Goal: Check status: Check status

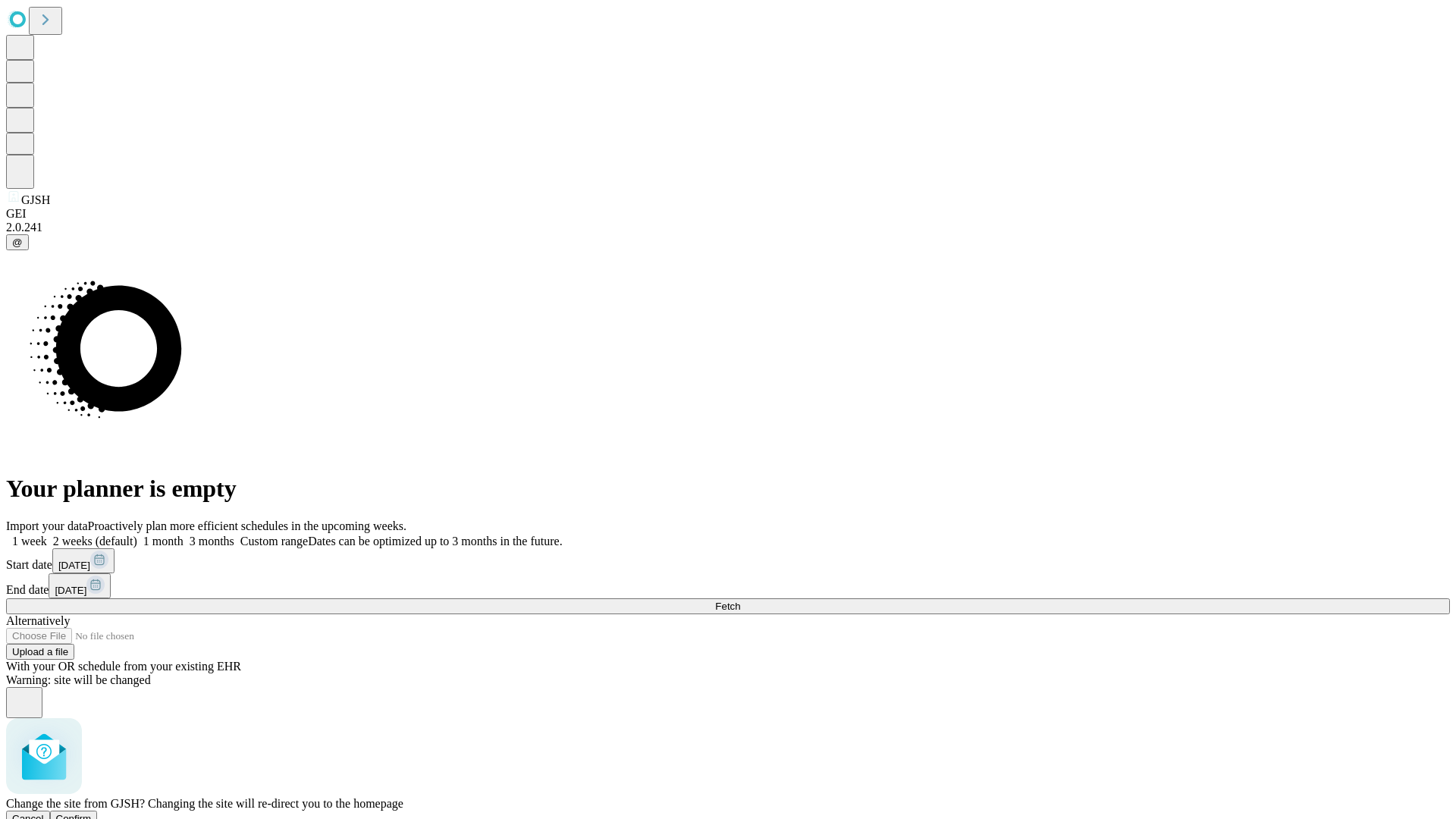
click at [91, 813] on span "Confirm" at bounding box center [74, 818] width 36 height 11
click at [184, 535] on label "1 month" at bounding box center [161, 541] width 46 height 13
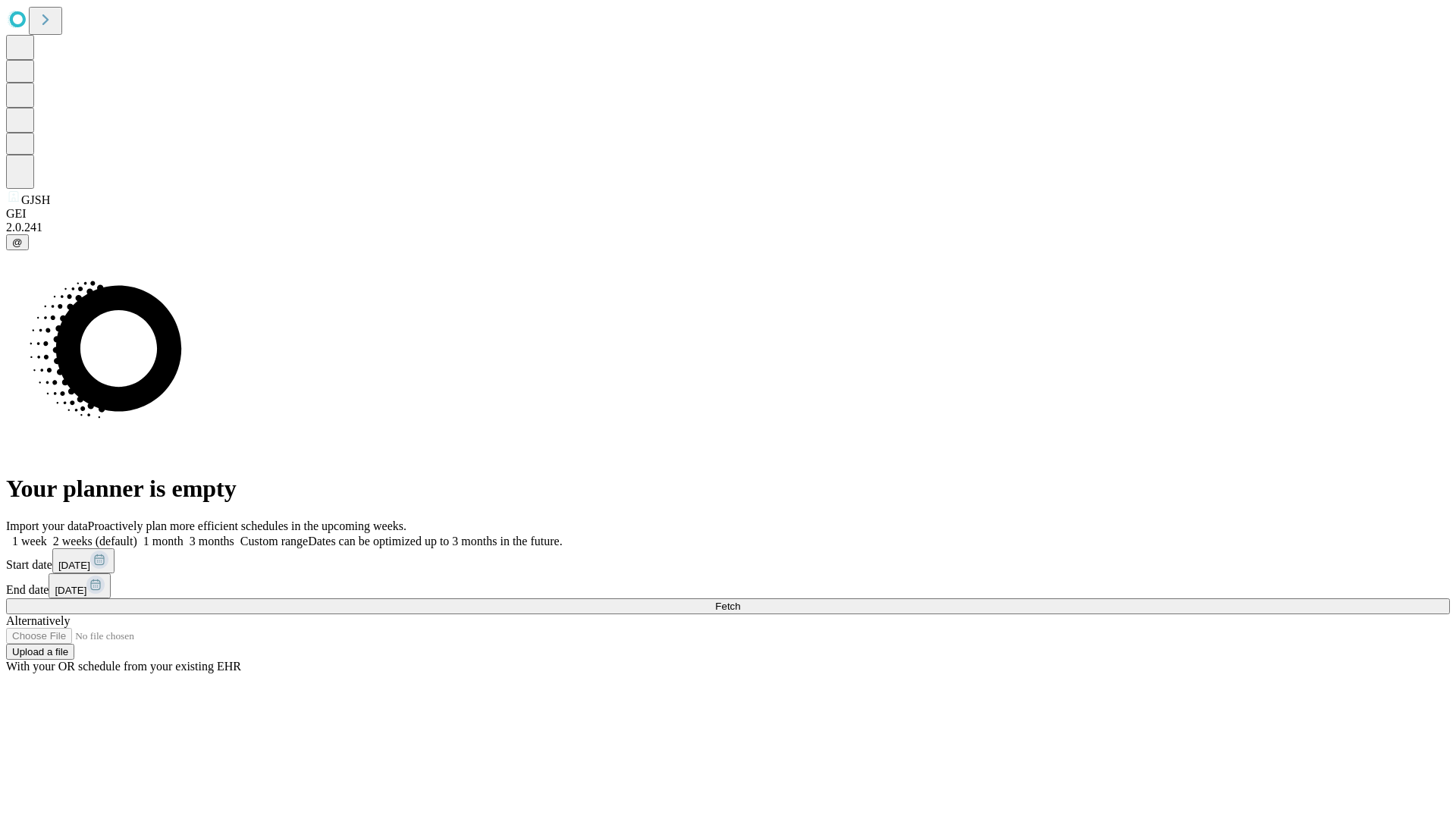
click at [740, 600] on span "Fetch" at bounding box center [727, 605] width 25 height 11
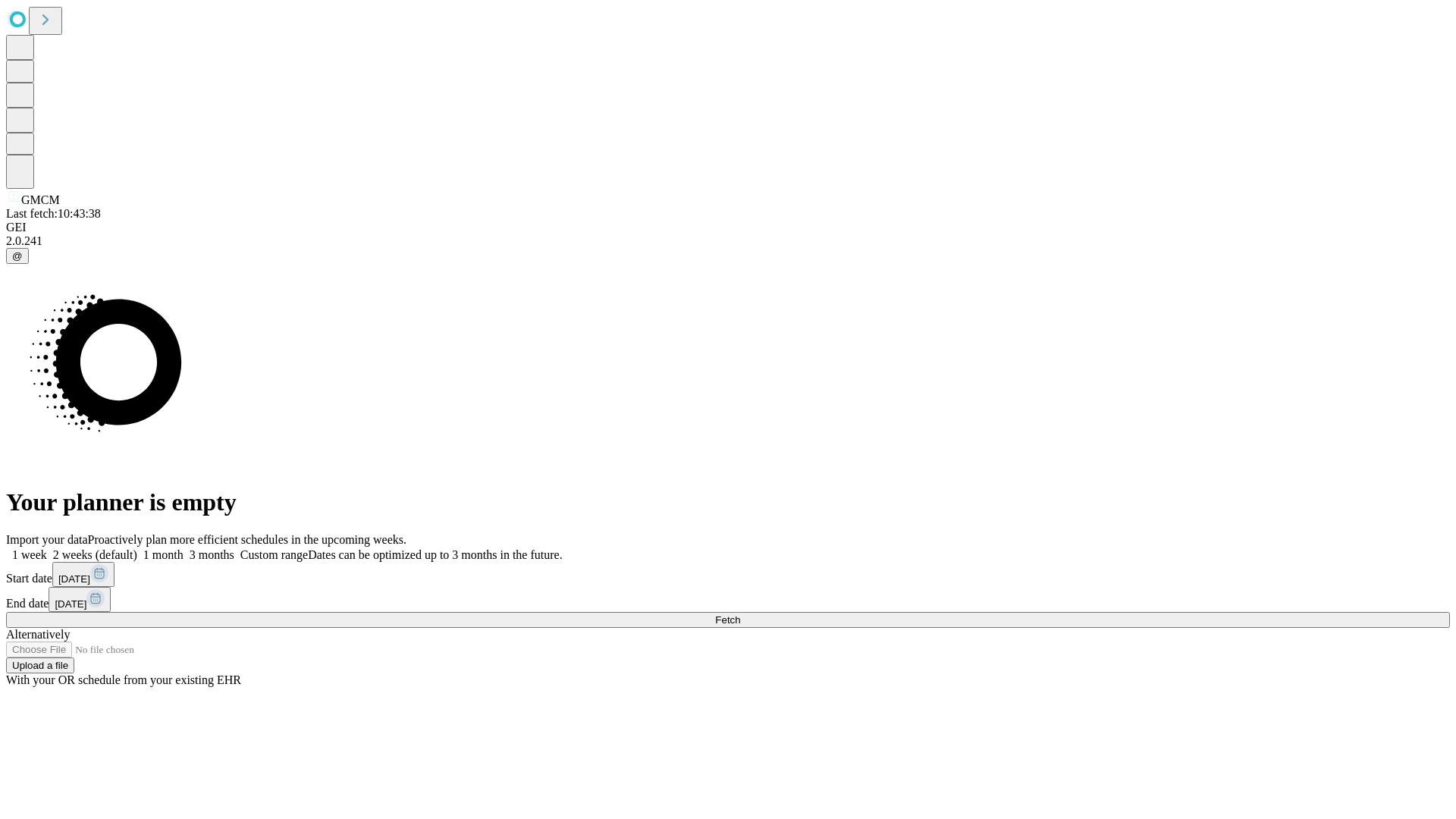
click at [184, 548] on label "1 month" at bounding box center [161, 554] width 46 height 13
click at [740, 614] on span "Fetch" at bounding box center [727, 619] width 25 height 11
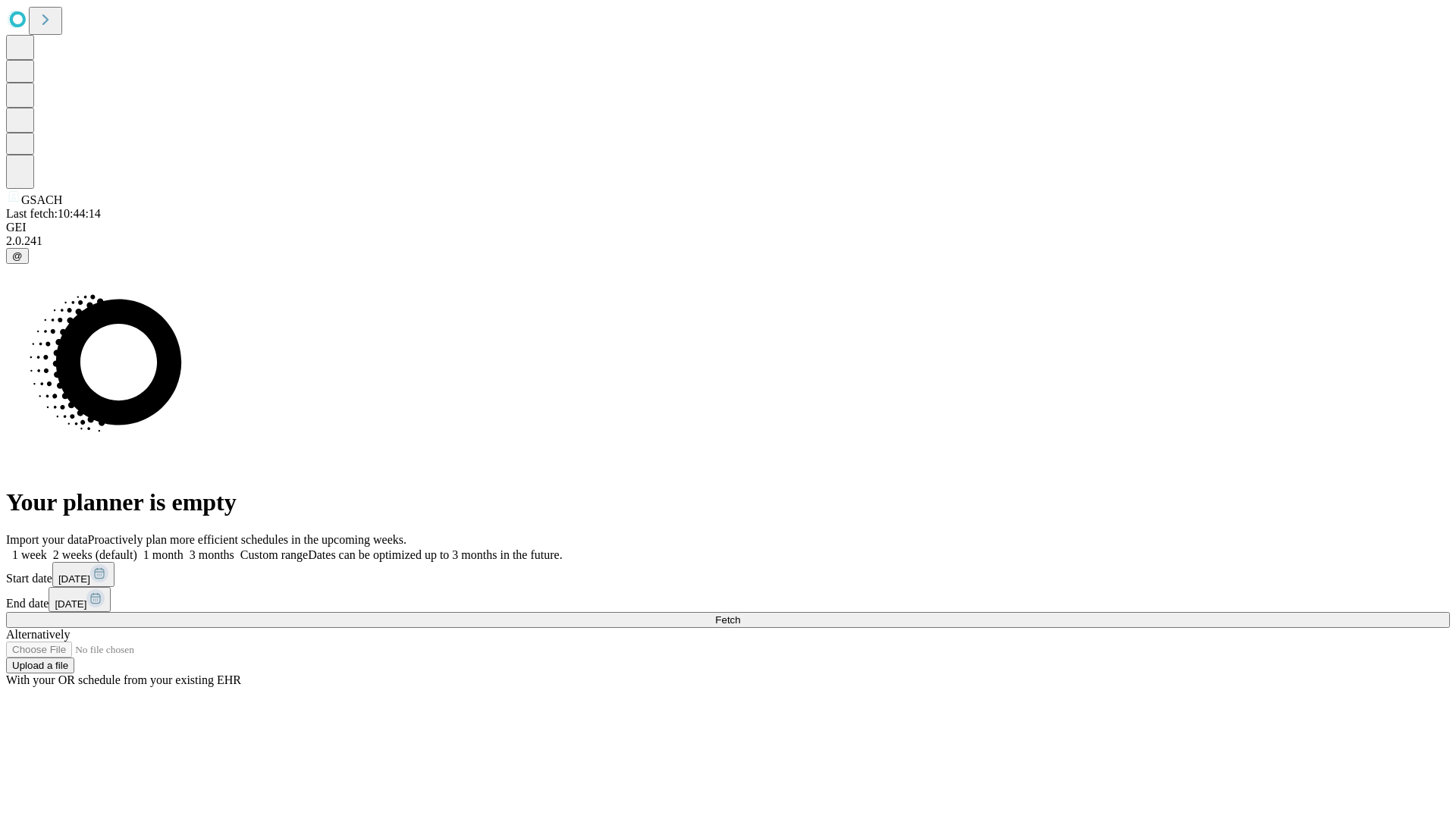
click at [184, 548] on label "1 month" at bounding box center [161, 554] width 46 height 13
click at [740, 614] on span "Fetch" at bounding box center [727, 619] width 25 height 11
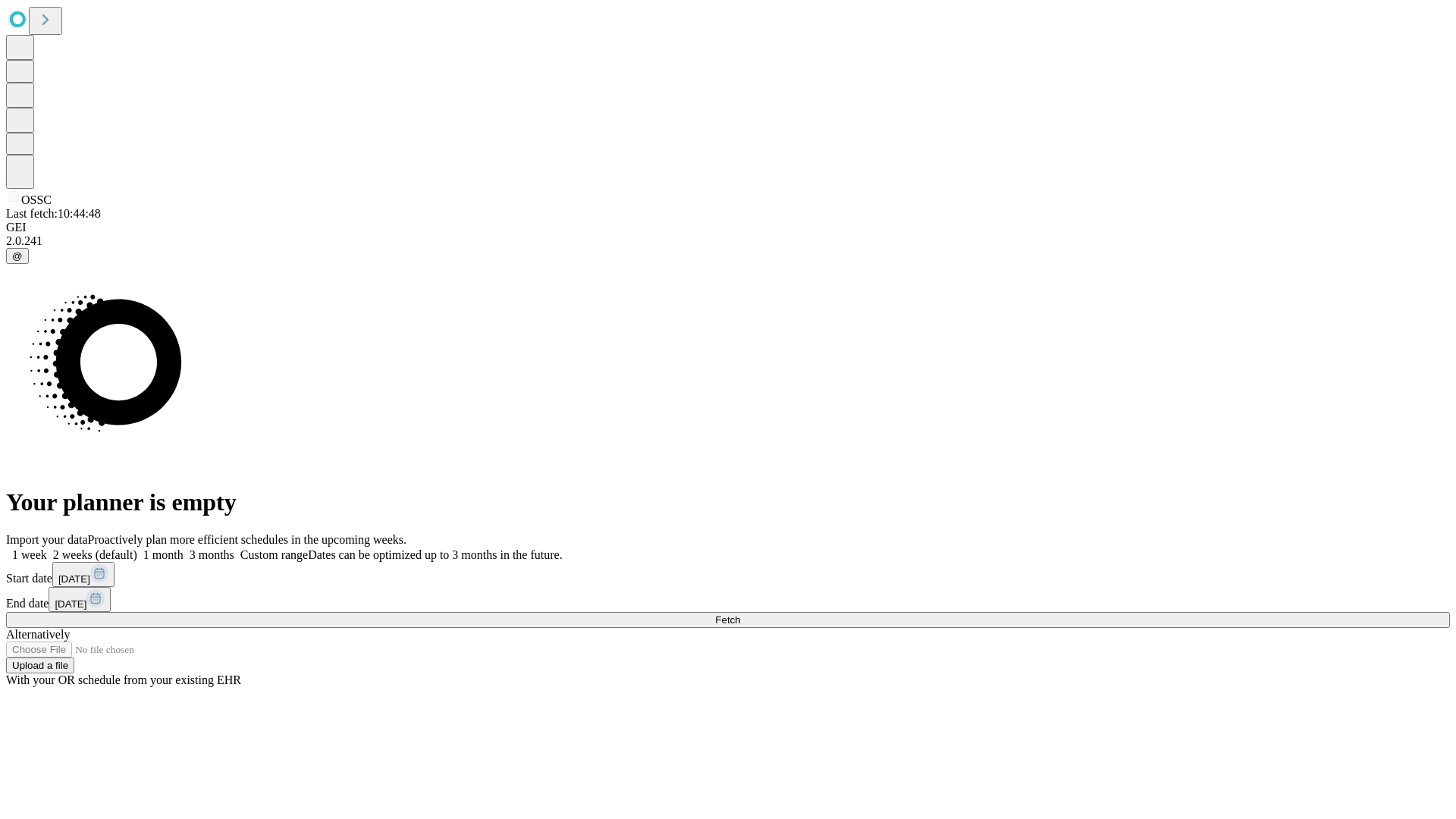
click at [740, 614] on span "Fetch" at bounding box center [727, 619] width 25 height 11
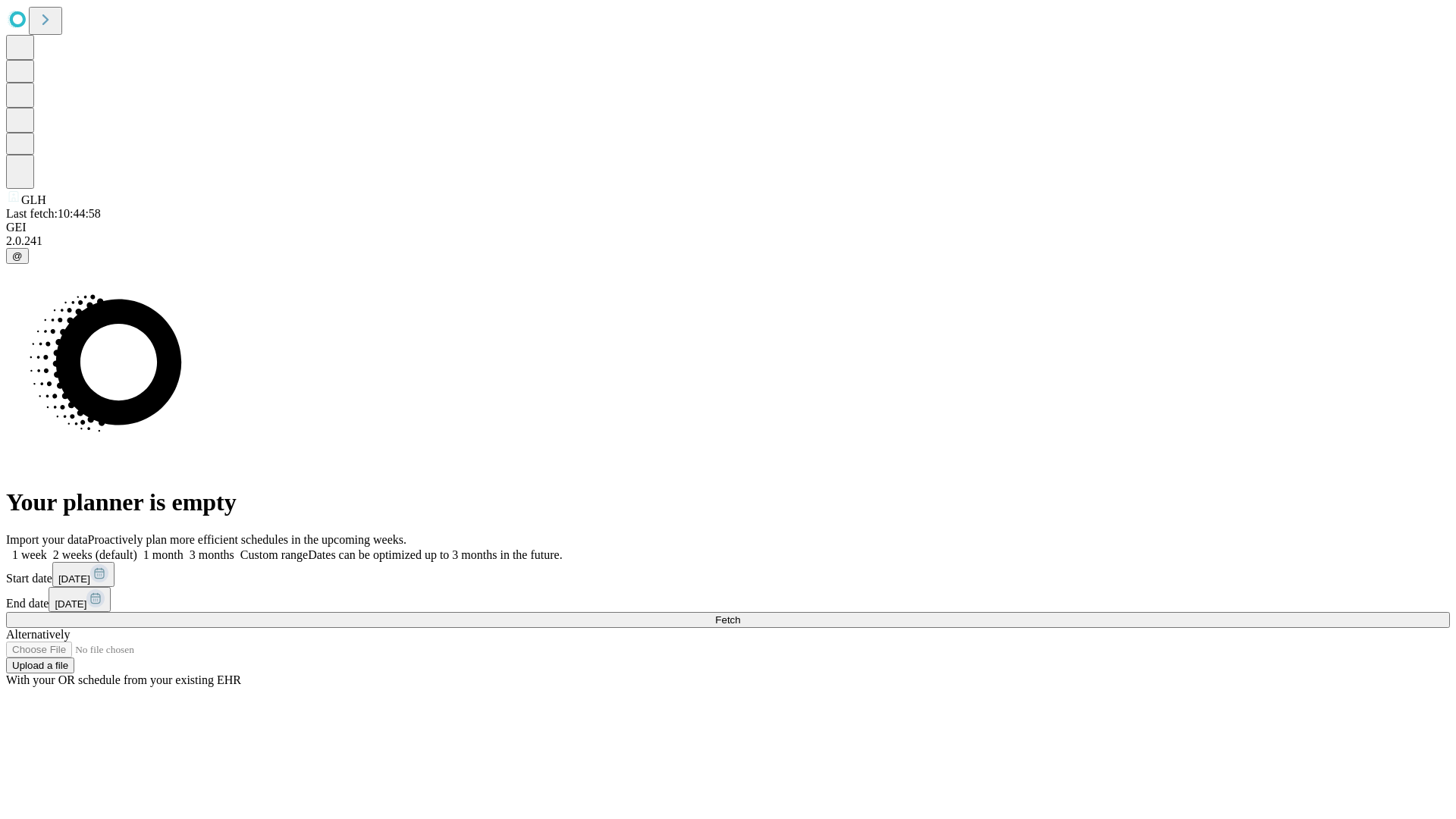
click at [184, 548] on label "1 month" at bounding box center [161, 554] width 46 height 13
click at [740, 614] on span "Fetch" at bounding box center [727, 619] width 25 height 11
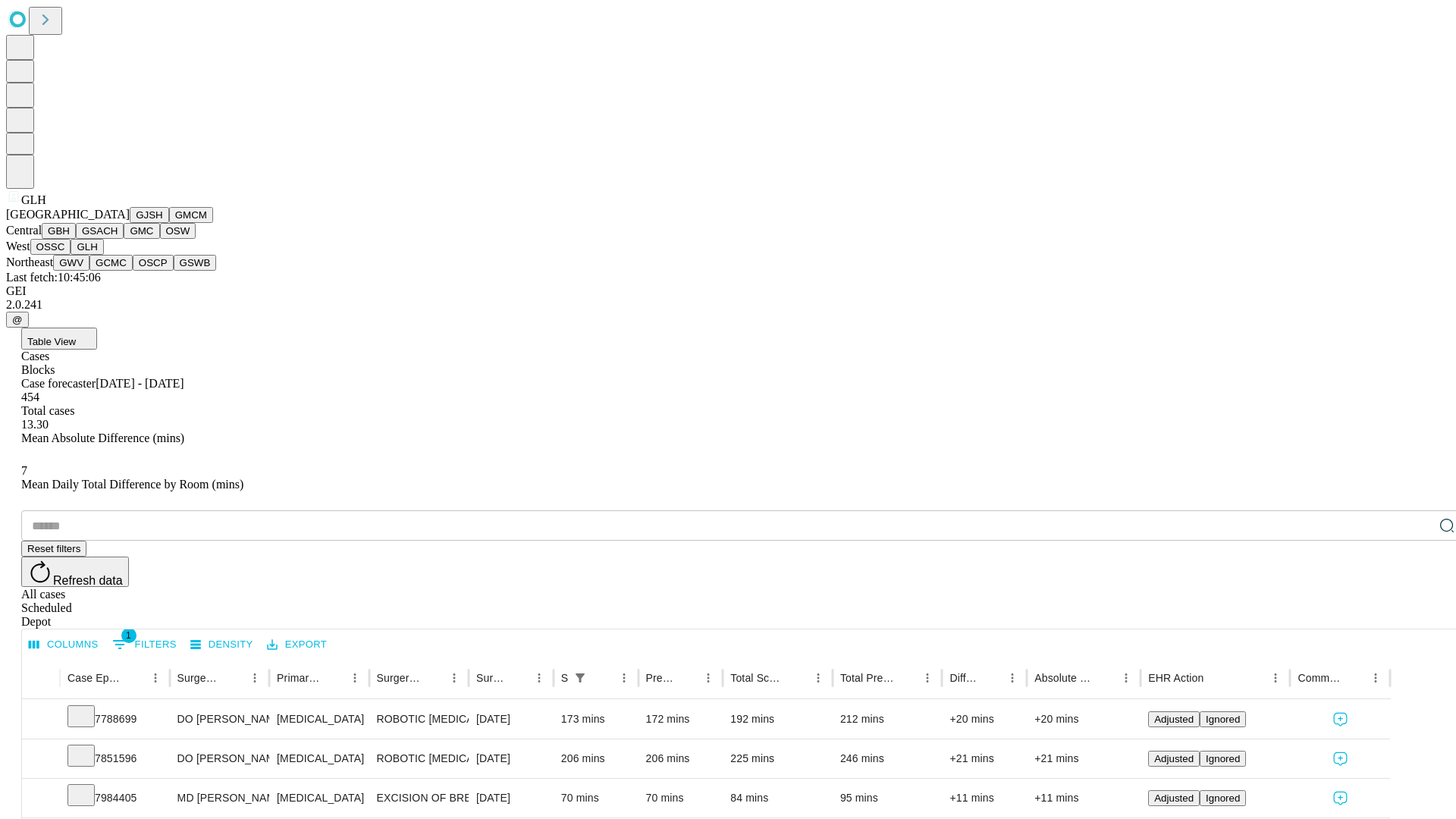
click at [90, 271] on button "GWV" at bounding box center [71, 262] width 37 height 16
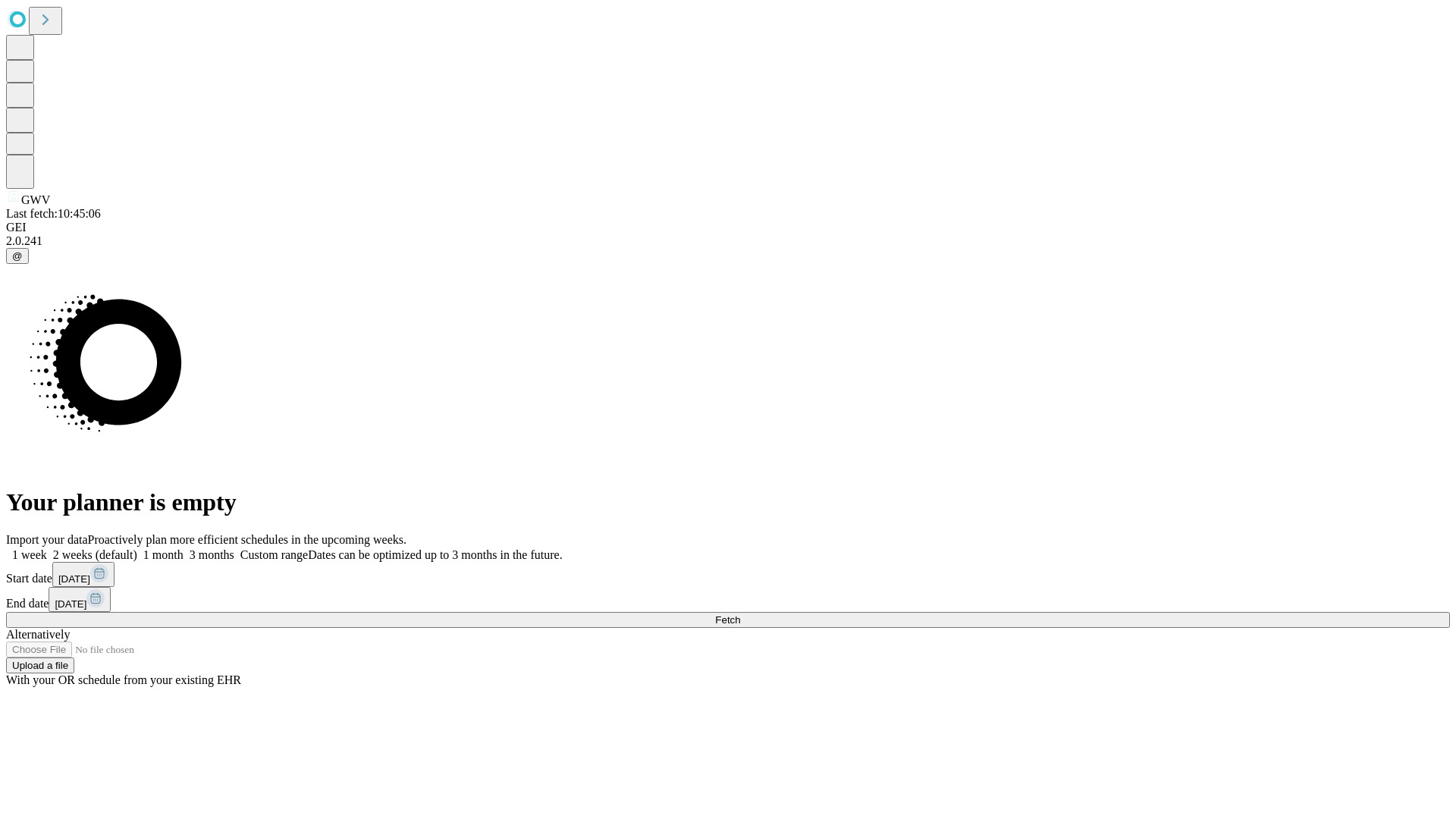
click at [184, 548] on label "1 month" at bounding box center [161, 554] width 46 height 13
click at [740, 614] on span "Fetch" at bounding box center [727, 619] width 25 height 11
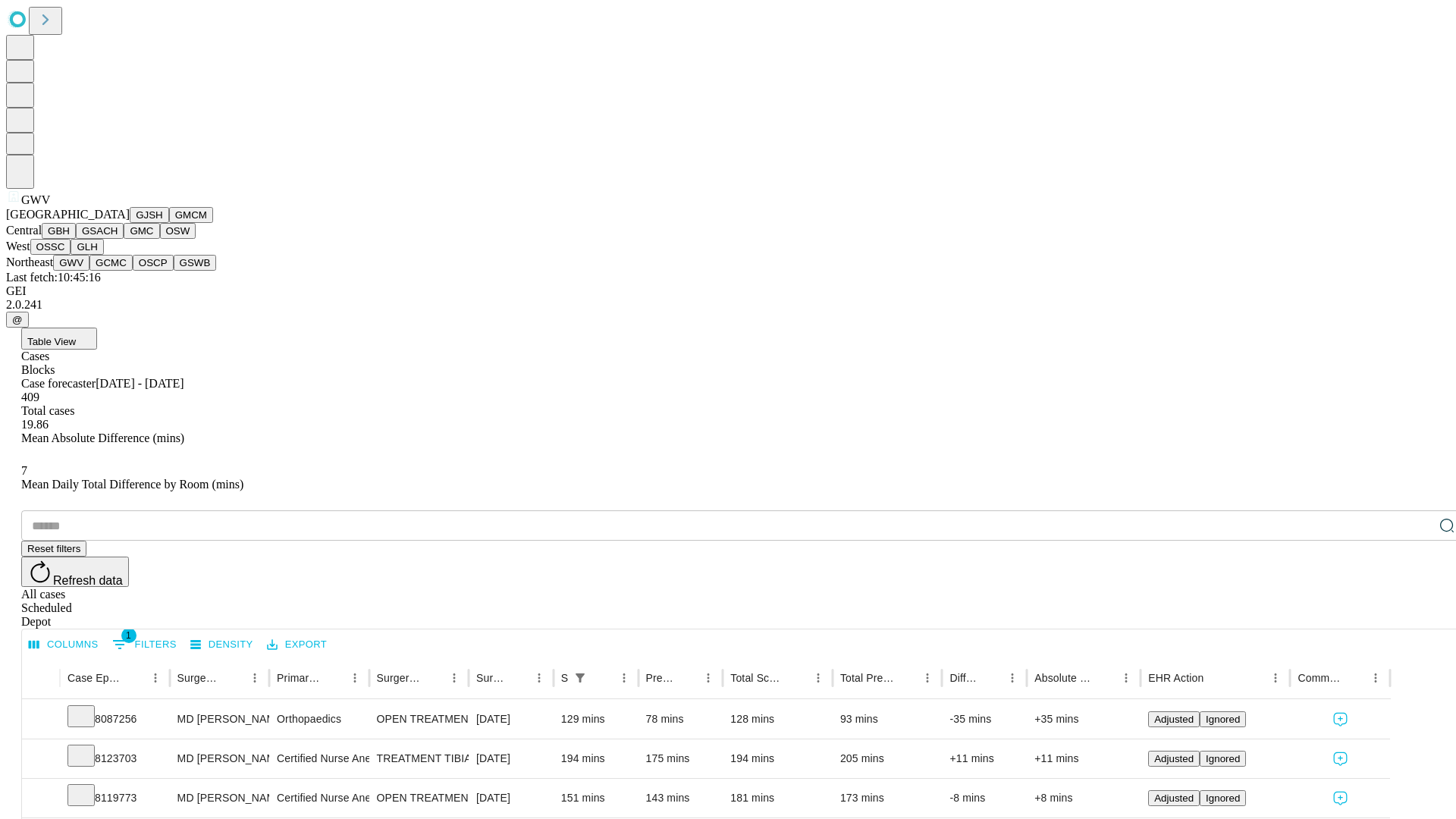
click at [118, 271] on button "GCMC" at bounding box center [111, 262] width 44 height 16
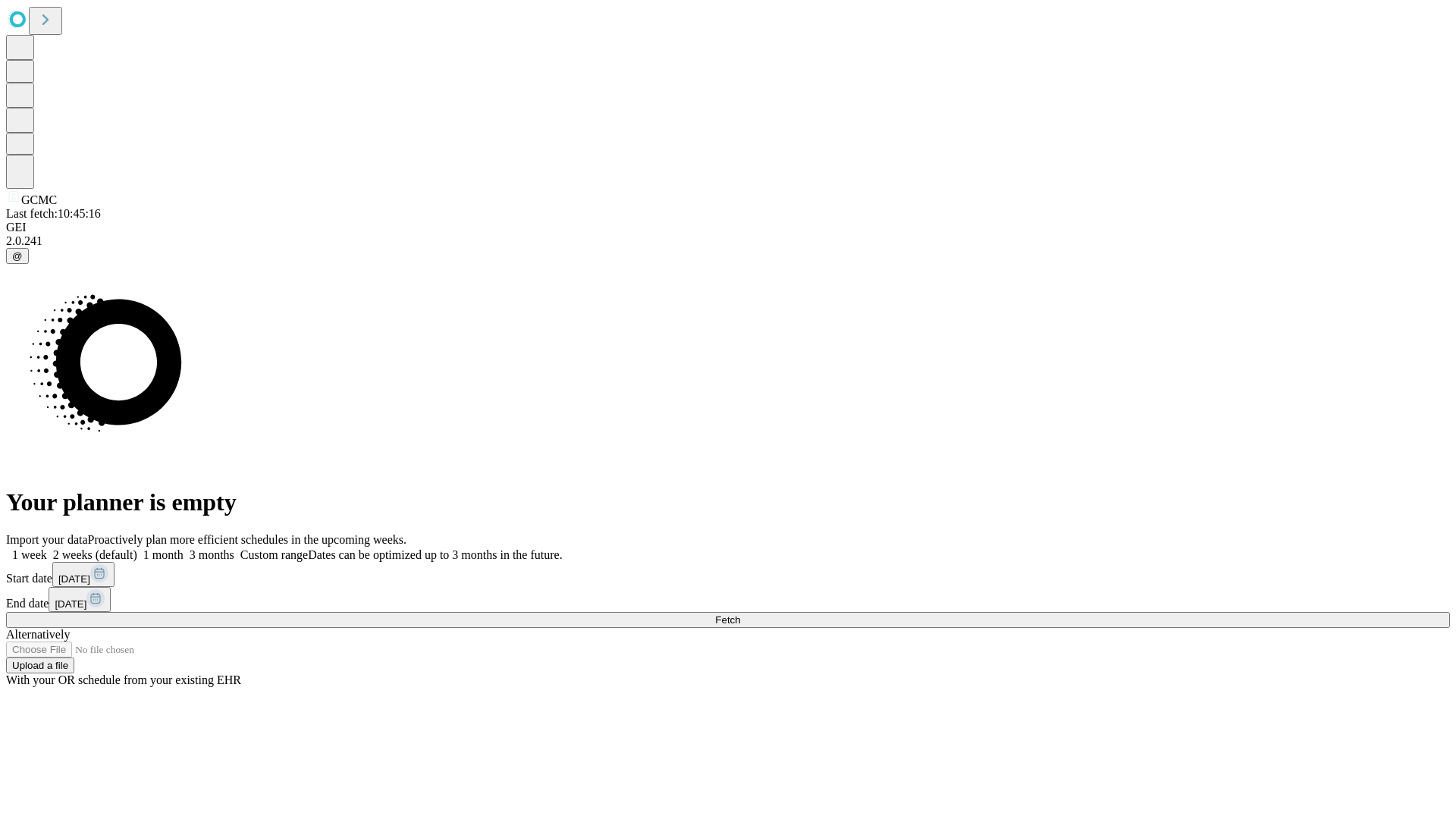
click at [184, 548] on label "1 month" at bounding box center [161, 554] width 46 height 13
click at [740, 614] on span "Fetch" at bounding box center [727, 619] width 25 height 11
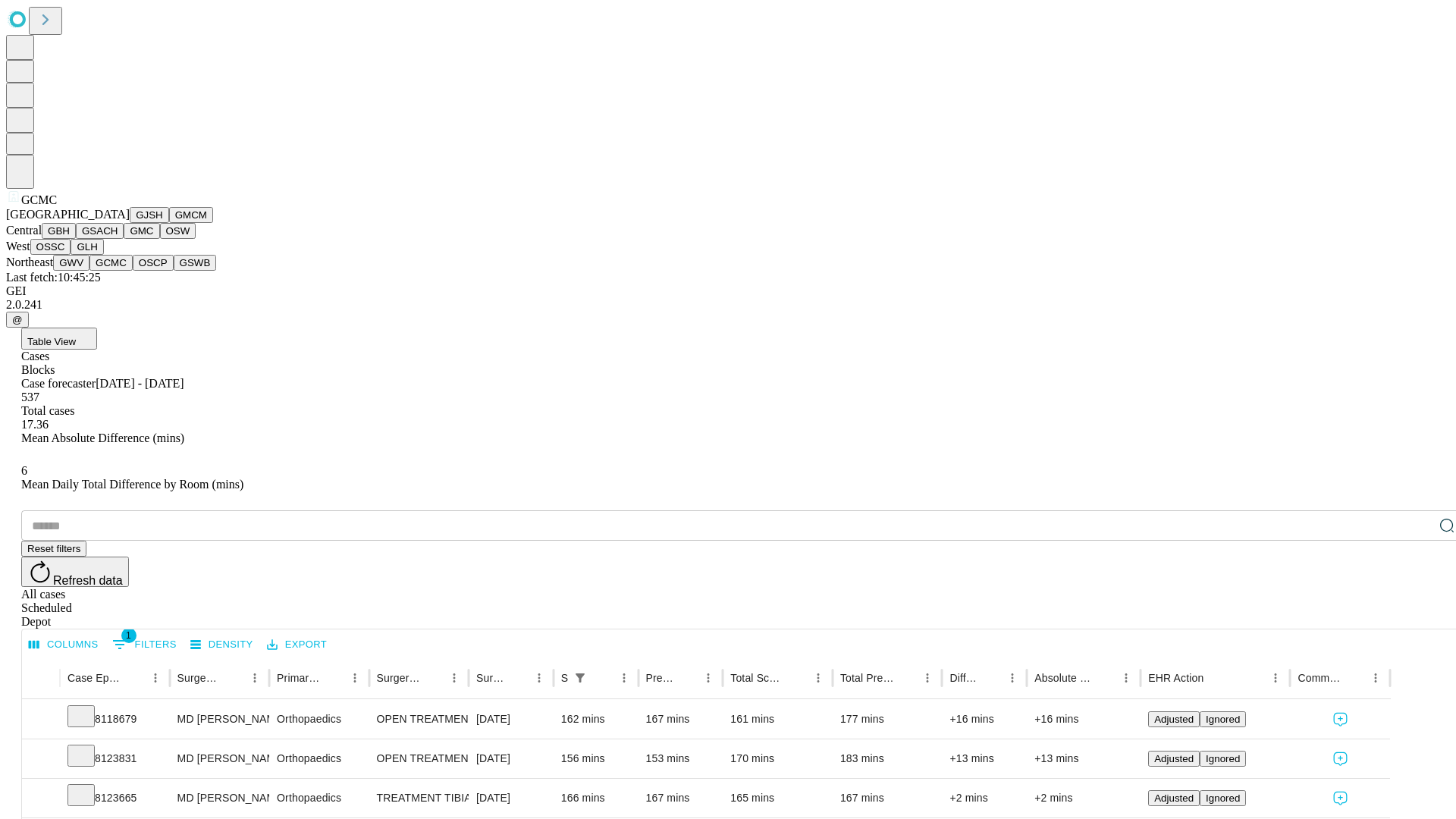
click at [132, 271] on button "OSCP" at bounding box center [153, 262] width 41 height 16
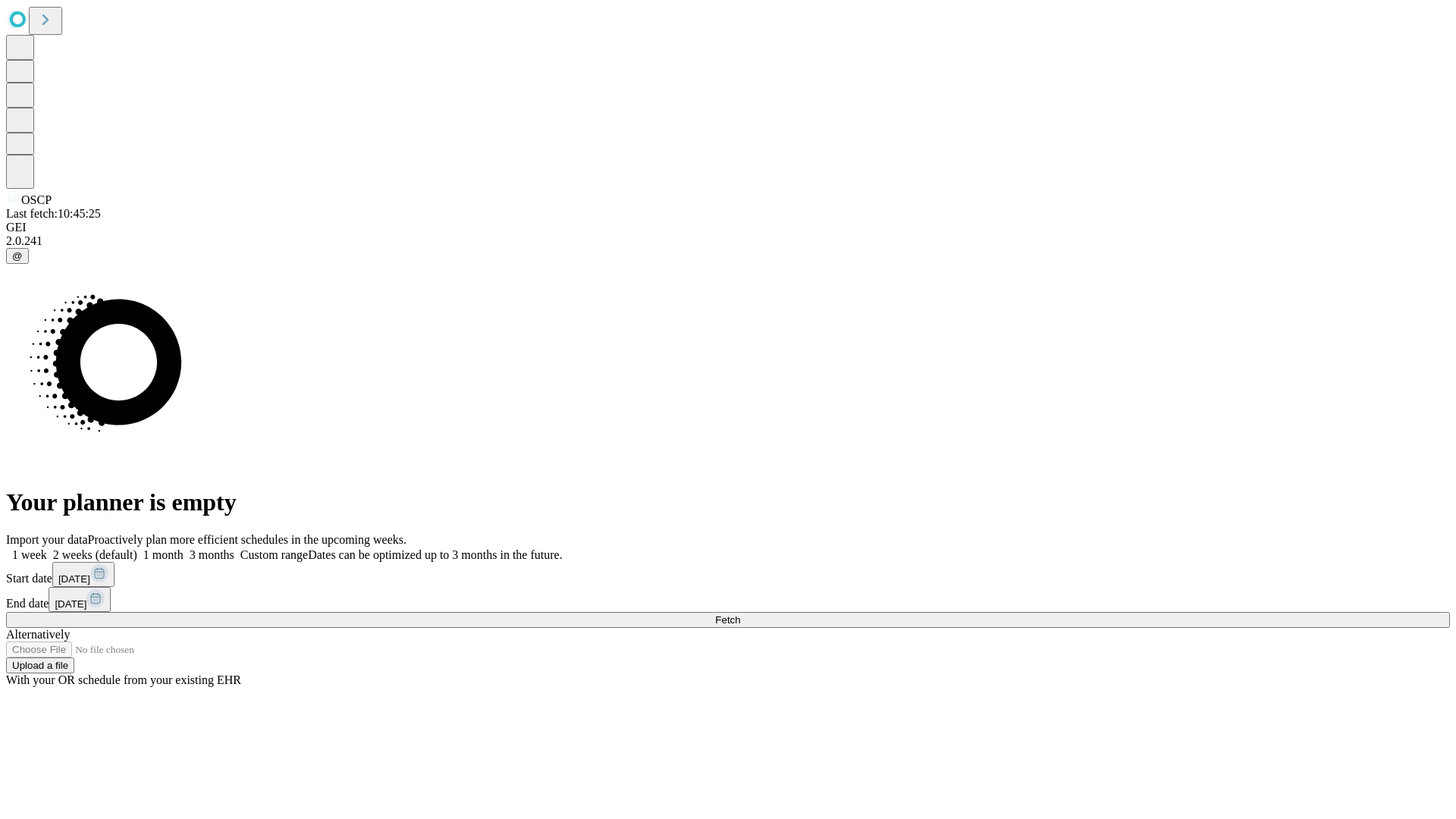
click at [184, 548] on label "1 month" at bounding box center [161, 554] width 46 height 13
click at [740, 614] on span "Fetch" at bounding box center [727, 619] width 25 height 11
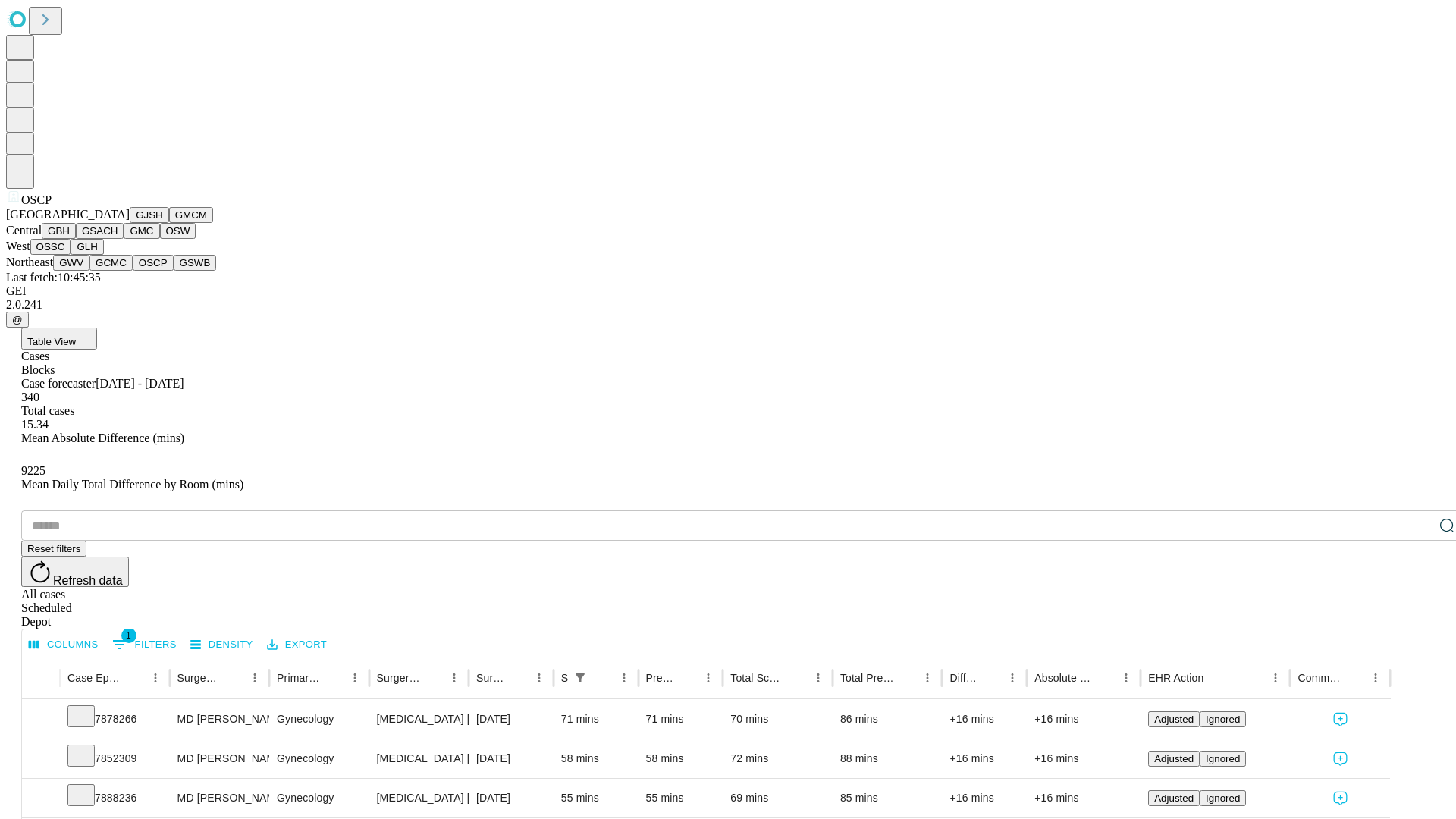
click at [173, 271] on button "GSWB" at bounding box center [195, 262] width 44 height 16
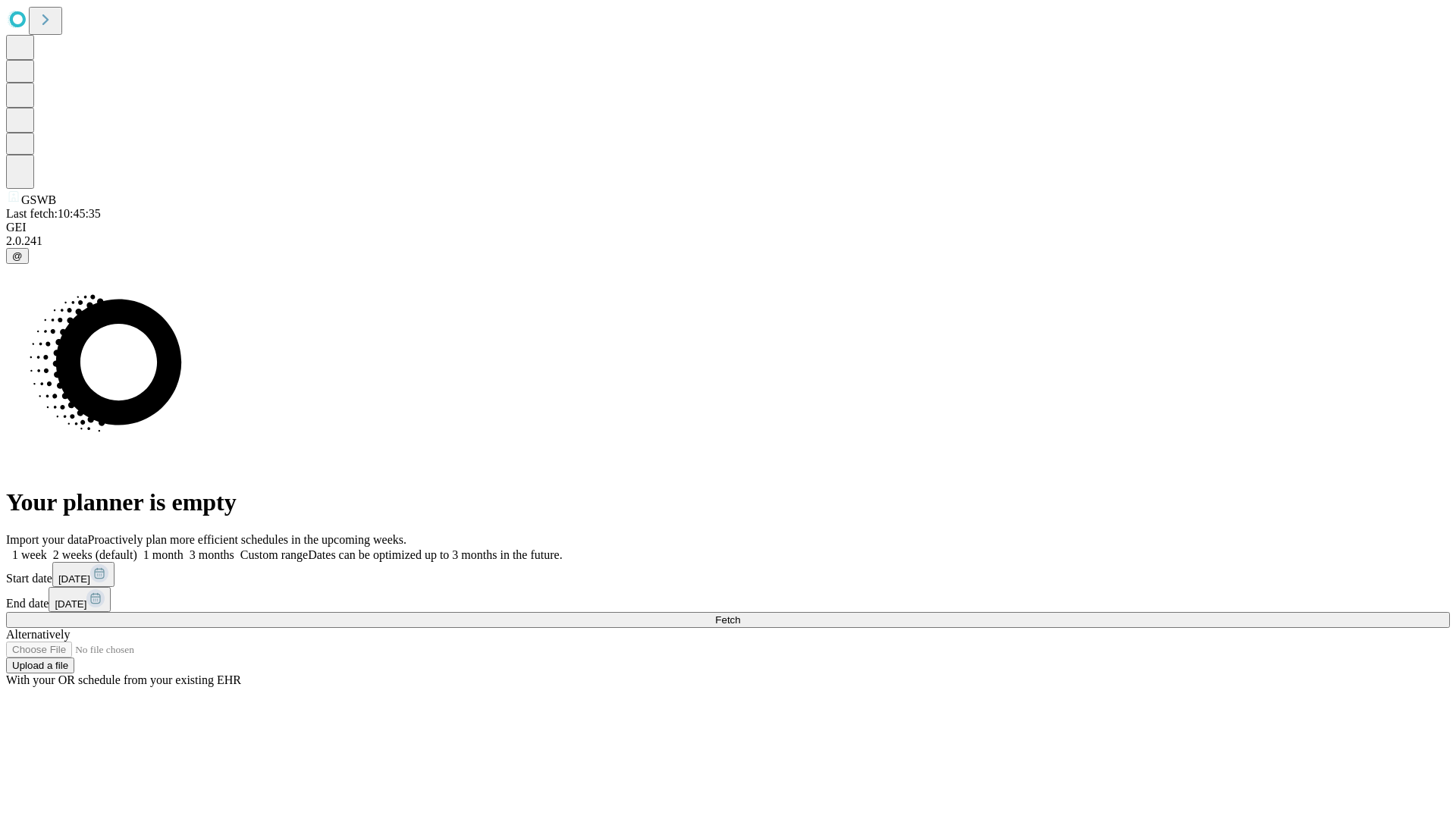
click at [184, 548] on label "1 month" at bounding box center [161, 554] width 46 height 13
click at [740, 614] on span "Fetch" at bounding box center [727, 619] width 25 height 11
